Goal: Task Accomplishment & Management: Manage account settings

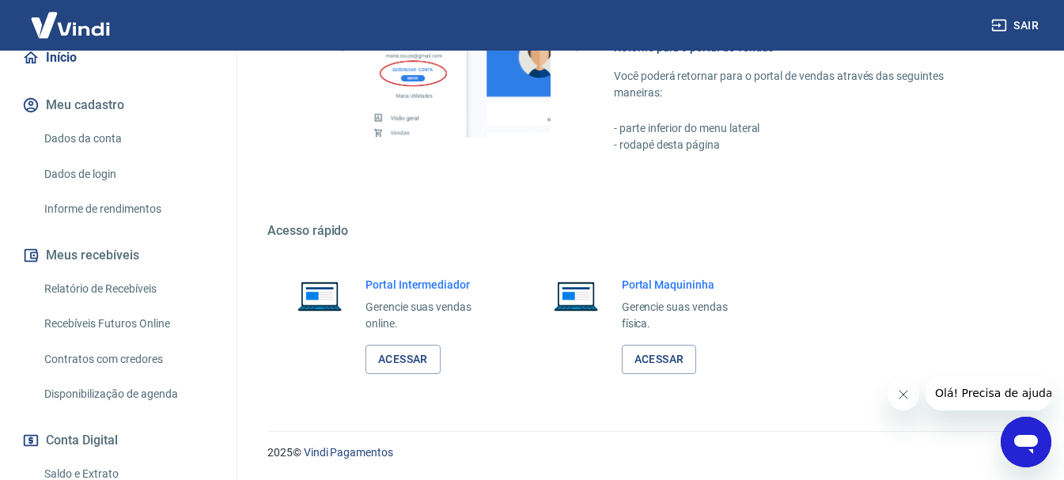
scroll to position [317, 0]
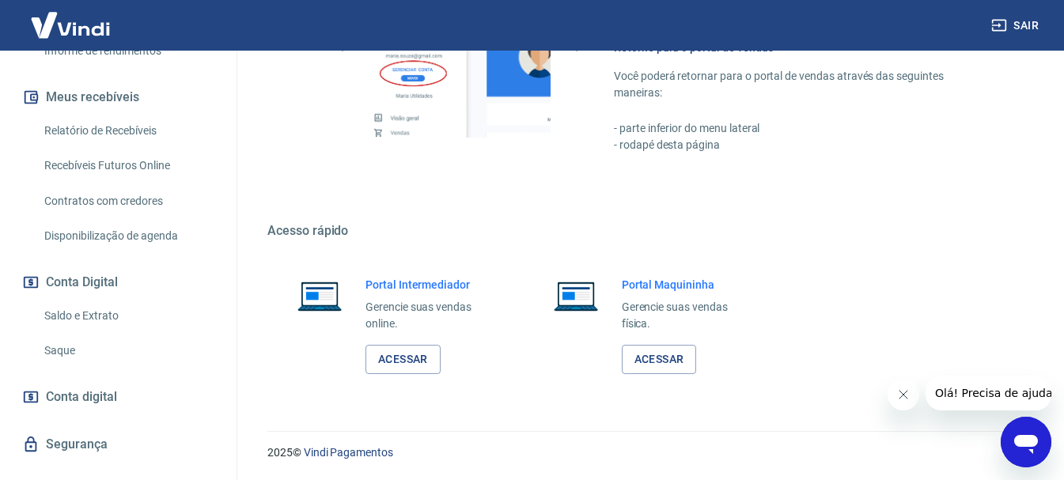
click at [70, 352] on link "Saque" at bounding box center [128, 351] width 180 height 32
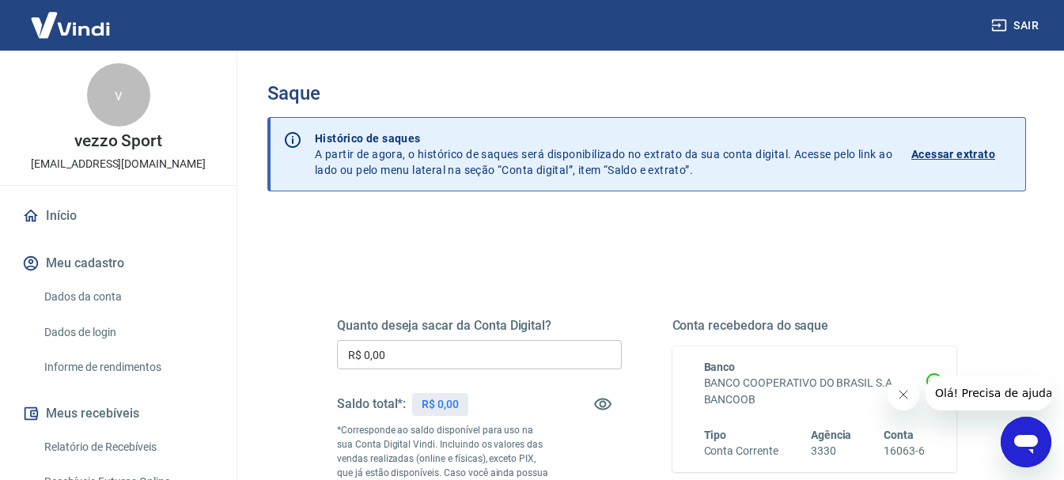
click at [65, 211] on link "Início" at bounding box center [118, 216] width 199 height 35
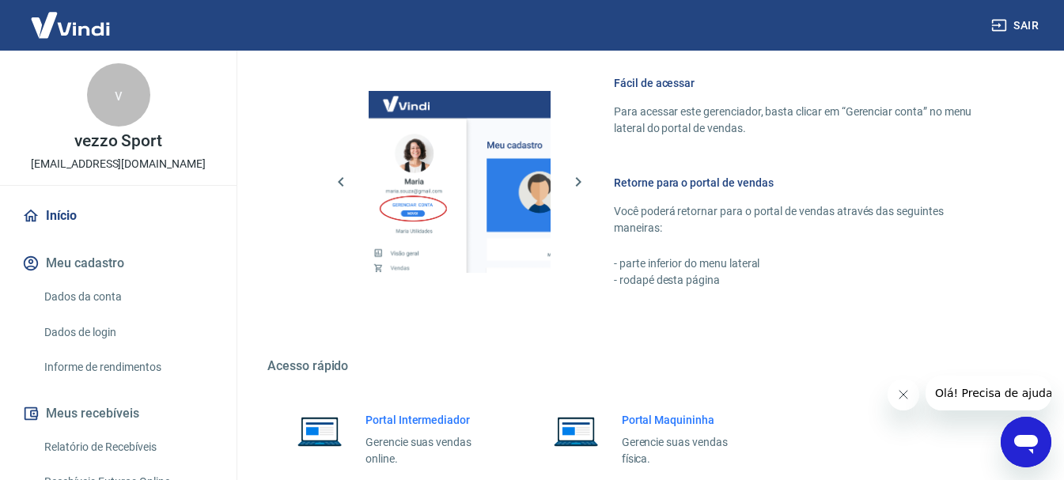
scroll to position [935, 0]
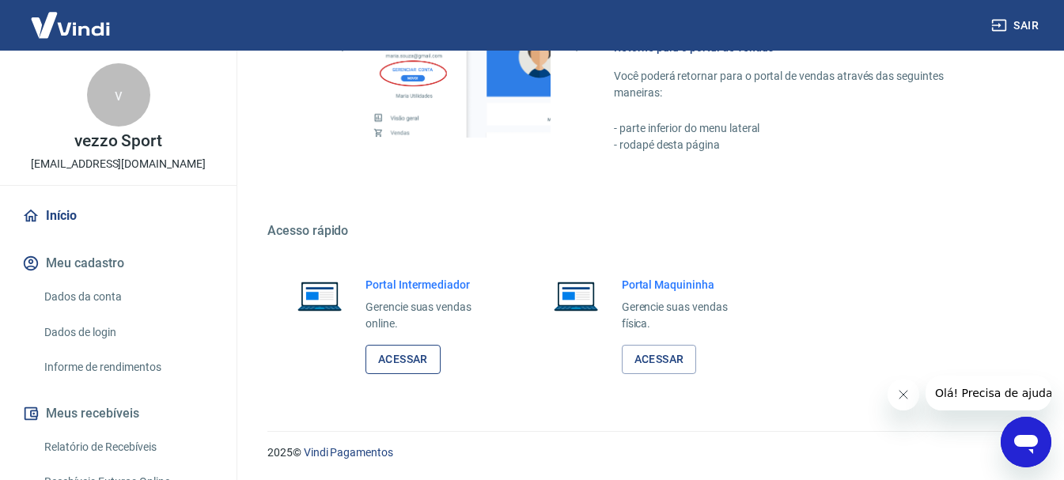
click at [408, 360] on link "Acessar" at bounding box center [403, 359] width 75 height 29
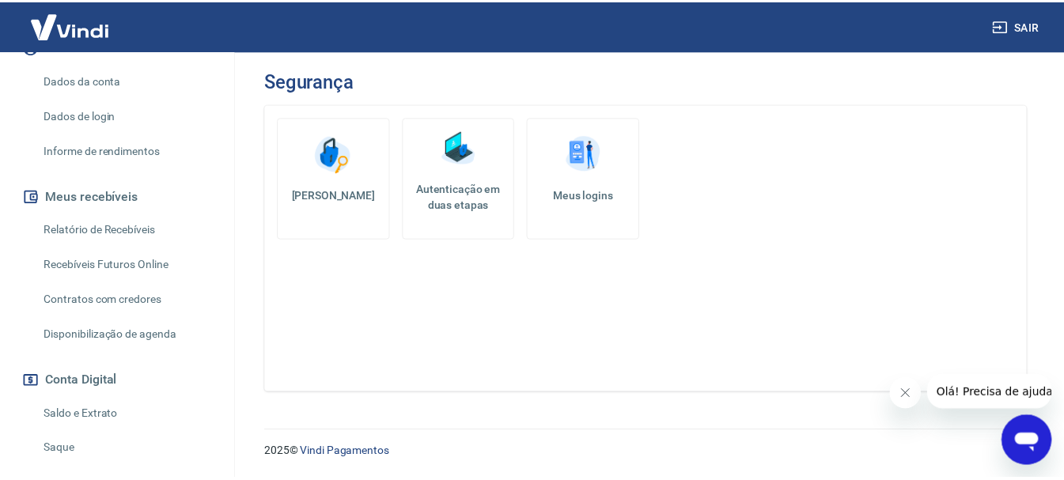
scroll to position [317, 0]
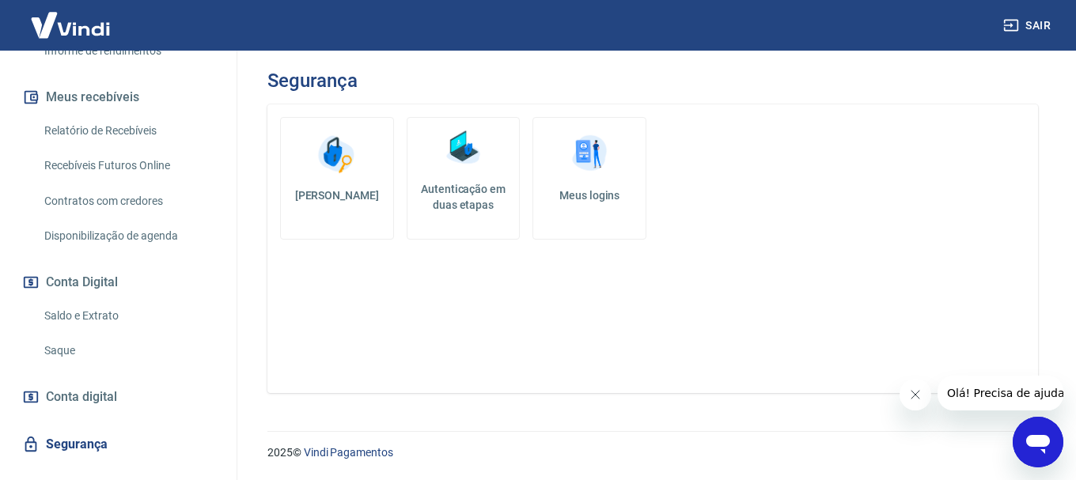
click at [89, 315] on link "Saldo e Extrato" at bounding box center [128, 316] width 180 height 32
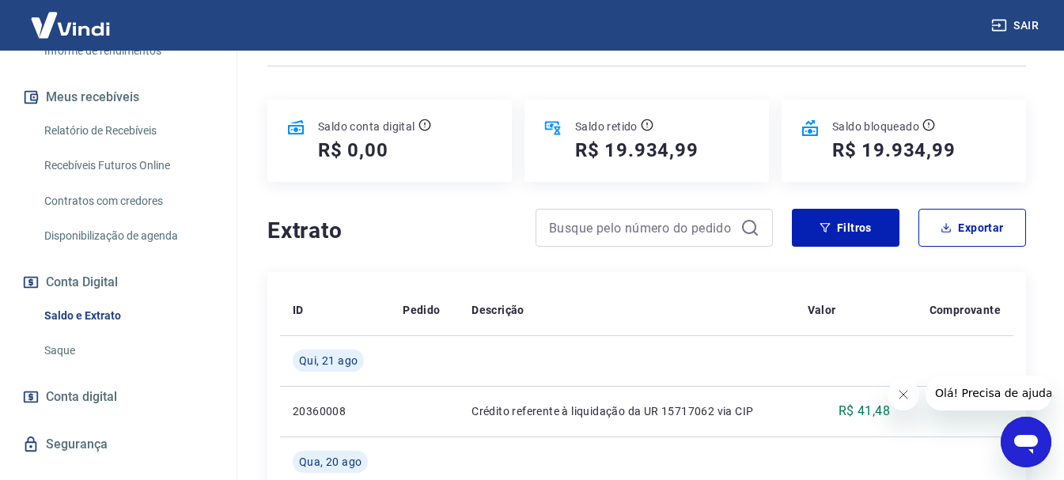
scroll to position [158, 0]
